Goal: Book appointment/travel/reservation

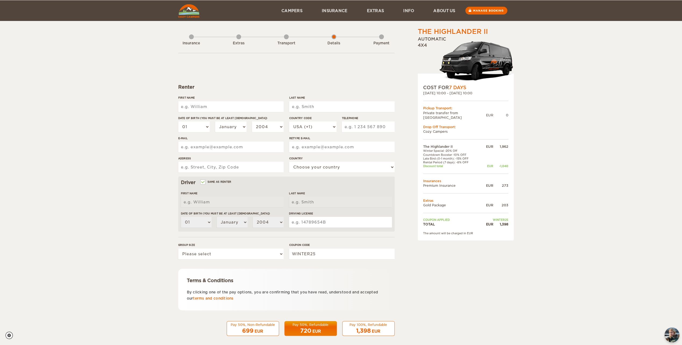
scroll to position [4, 0]
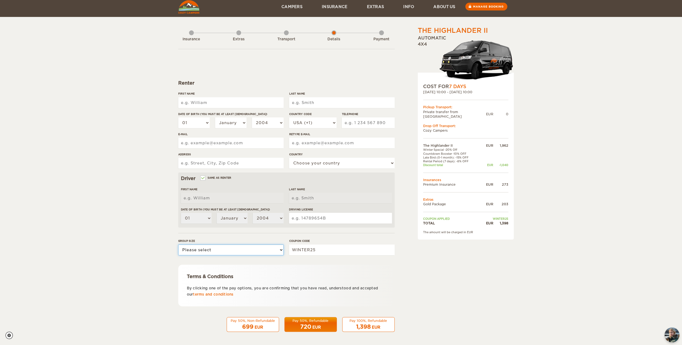
click at [210, 251] on select "Please select 1 2" at bounding box center [230, 250] width 105 height 11
select select "2"
click at [178, 245] on select "Please select 1 2" at bounding box center [230, 250] width 105 height 11
click at [199, 103] on input "First Name" at bounding box center [230, 102] width 105 height 11
type input "[PERSON_NAME]"
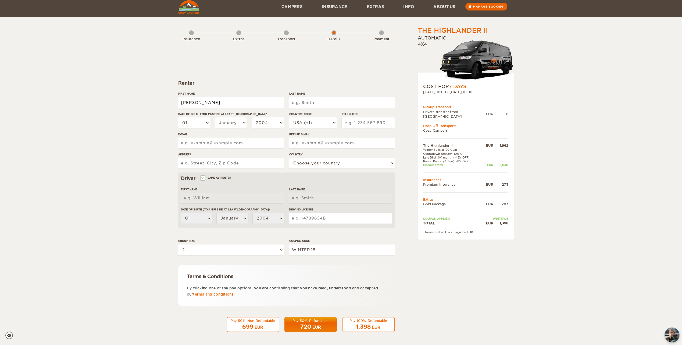
type input "[PERSON_NAME]"
select select "49"
type input "429151165"
type input "[EMAIL_ADDRESS][DOMAIN_NAME]"
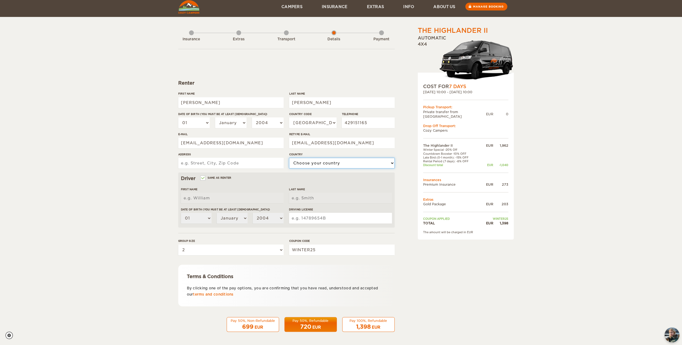
select select "77"
type input "[PERSON_NAME]"
click at [199, 123] on select "01 02 03 04 05 06 07 08 09 10 11 12 13 14 15 16 17 18 19 20 21 22 23 24 25 26 2…" at bounding box center [194, 122] width 32 height 11
select select "15"
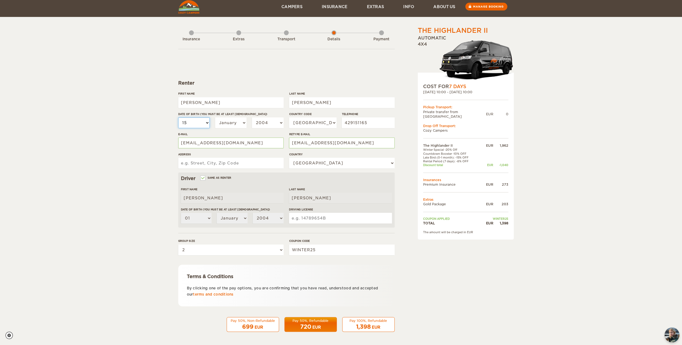
click at [178, 117] on select "01 02 03 04 05 06 07 08 09 10 11 12 13 14 15 16 17 18 19 20 21 22 23 24 25 26 2…" at bounding box center [194, 122] width 32 height 11
select select "15"
click at [236, 123] on select "January February March April May June July August September October November De…" at bounding box center [231, 122] width 32 height 11
select select "11"
click at [215, 117] on select "January February March April May June July August September October November De…" at bounding box center [231, 122] width 32 height 11
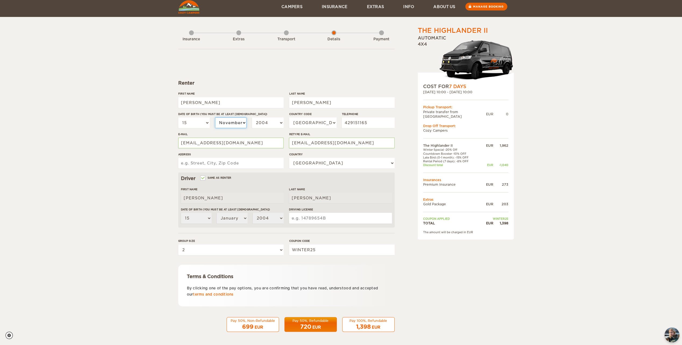
select select "11"
click at [270, 121] on select "2004 2003 2002 2001 2000 1999 1998 1997 1996 1995 1994 1993 1992 1991 1990 1989…" at bounding box center [268, 122] width 32 height 11
select select "1965"
click at [252, 117] on select "2004 2003 2002 2001 2000 1999 1998 1997 1996 1995 1994 1993 1992 1991 1990 1989…" at bounding box center [268, 122] width 32 height 11
select select "1965"
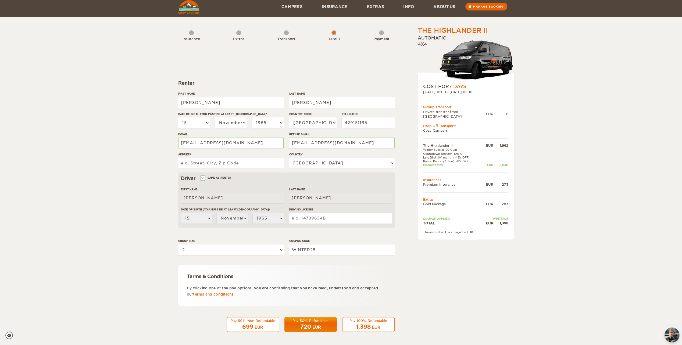
click at [204, 163] on input "Address" at bounding box center [230, 163] width 105 height 11
type input "[STREET_ADDRESS][PERSON_NAME]"
click at [313, 165] on select "Choose your country [GEOGRAPHIC_DATA] [GEOGRAPHIC_DATA] [GEOGRAPHIC_DATA] [GEOG…" at bounding box center [341, 163] width 105 height 11
select select "13"
click at [289, 158] on select "Choose your country [GEOGRAPHIC_DATA] [GEOGRAPHIC_DATA] [GEOGRAPHIC_DATA] [GEOG…" at bounding box center [341, 163] width 105 height 11
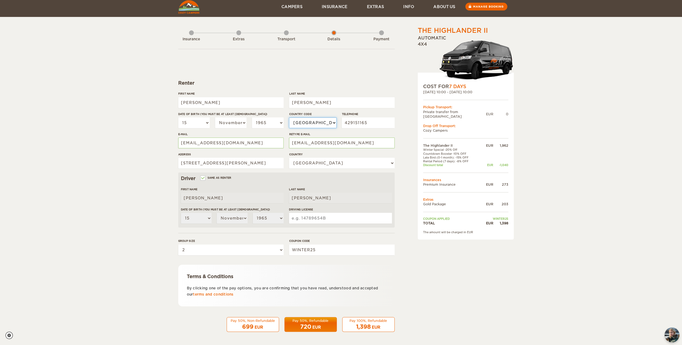
click at [328, 121] on select "USA (+1) [GEOGRAPHIC_DATA] (+44) [GEOGRAPHIC_DATA] (+49) [GEOGRAPHIC_DATA] (+21…" at bounding box center [312, 122] width 47 height 11
select select "61"
click at [289, 117] on select "USA (+1) [GEOGRAPHIC_DATA] (+44) [GEOGRAPHIC_DATA] (+49) [GEOGRAPHIC_DATA] (+21…" at bounding box center [312, 122] width 47 height 11
